Goal: Find contact information: Find contact information

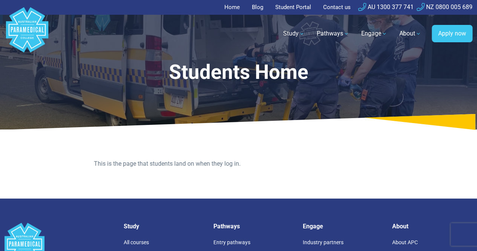
click at [296, 7] on link "Student Portal" at bounding box center [293, 7] width 45 height 15
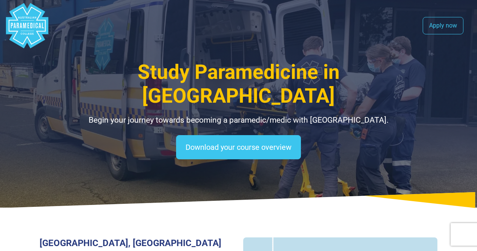
select select "**********"
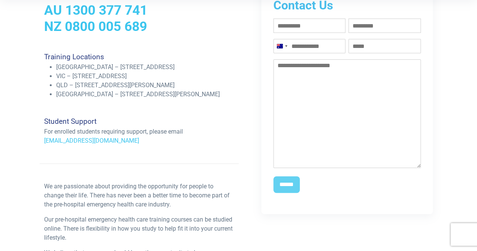
scroll to position [226, 0]
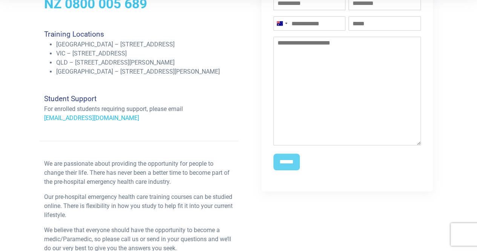
click at [84, 121] on link "[EMAIL_ADDRESS][DOMAIN_NAME]" at bounding box center [91, 117] width 95 height 7
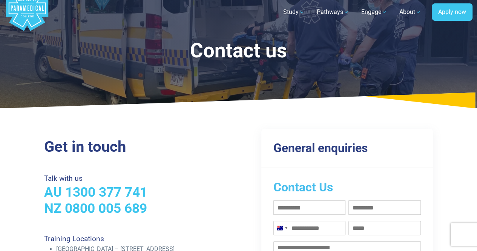
scroll to position [0, 0]
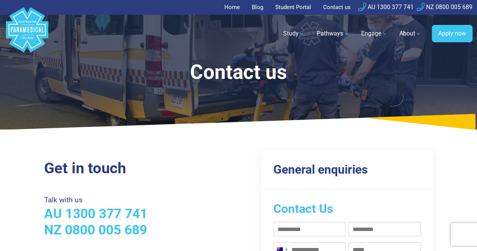
click at [289, 8] on link "Student Portal" at bounding box center [293, 7] width 45 height 15
